Goal: Task Accomplishment & Management: Manage account settings

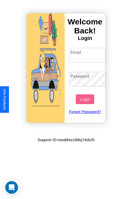
click at [88, 55] on input "Email" at bounding box center [87, 55] width 37 height 15
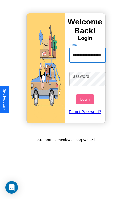
scroll to position [0, 19]
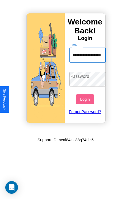
type input "**********"
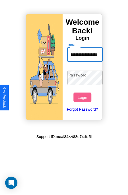
scroll to position [0, 0]
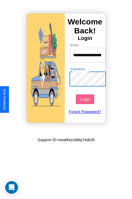
click at [85, 99] on button "Login" at bounding box center [85, 100] width 18 height 10
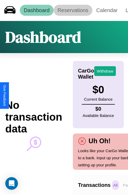
click at [73, 10] on link "Reservations" at bounding box center [72, 10] width 39 height 11
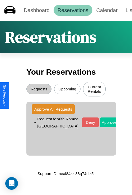
click at [100, 123] on button "Approve" at bounding box center [109, 123] width 18 height 10
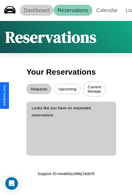
click at [36, 10] on link "Dashboard" at bounding box center [37, 10] width 34 height 11
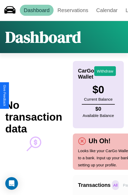
scroll to position [0, 39]
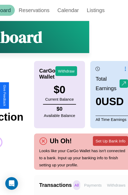
click at [110, 141] on button "Set Up Bank Info" at bounding box center [110, 141] width 35 height 10
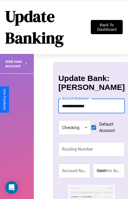
type input "**********"
